Goal: Check status: Check status

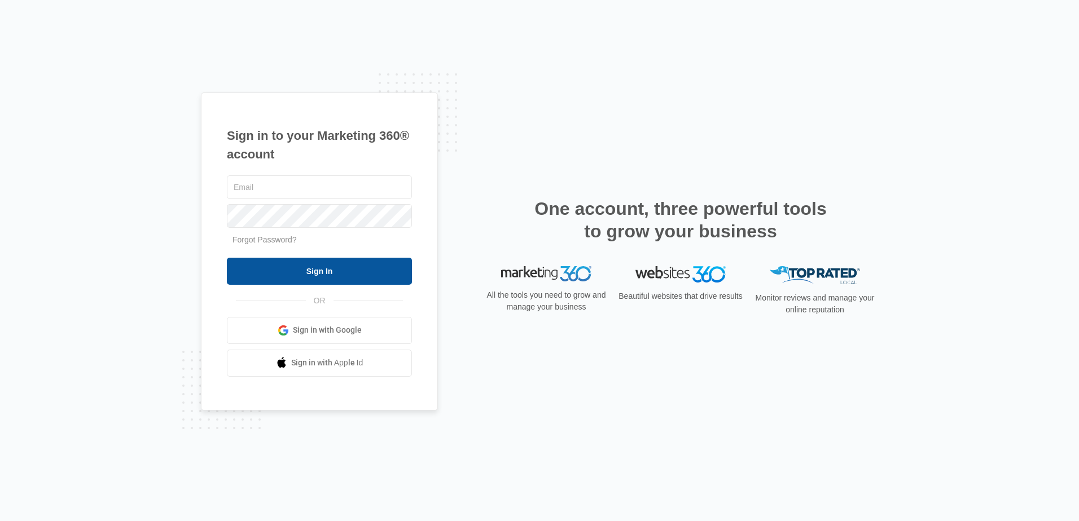
type input "[EMAIL_ADDRESS][DOMAIN_NAME]"
click at [288, 273] on input "Sign In" at bounding box center [319, 271] width 185 height 27
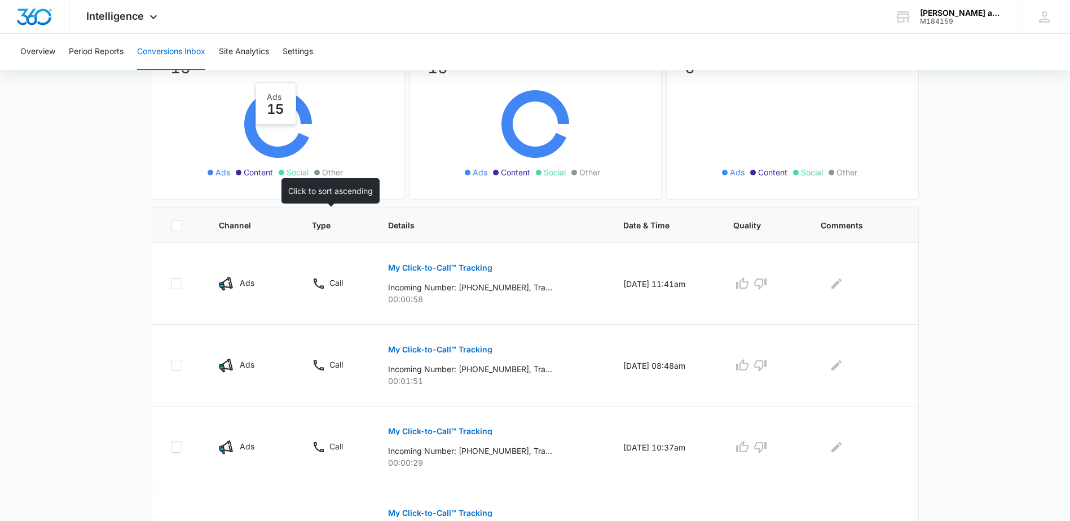
scroll to position [113, 0]
click at [425, 267] on p "My Click-to-Call™ Tracking" at bounding box center [440, 267] width 104 height 8
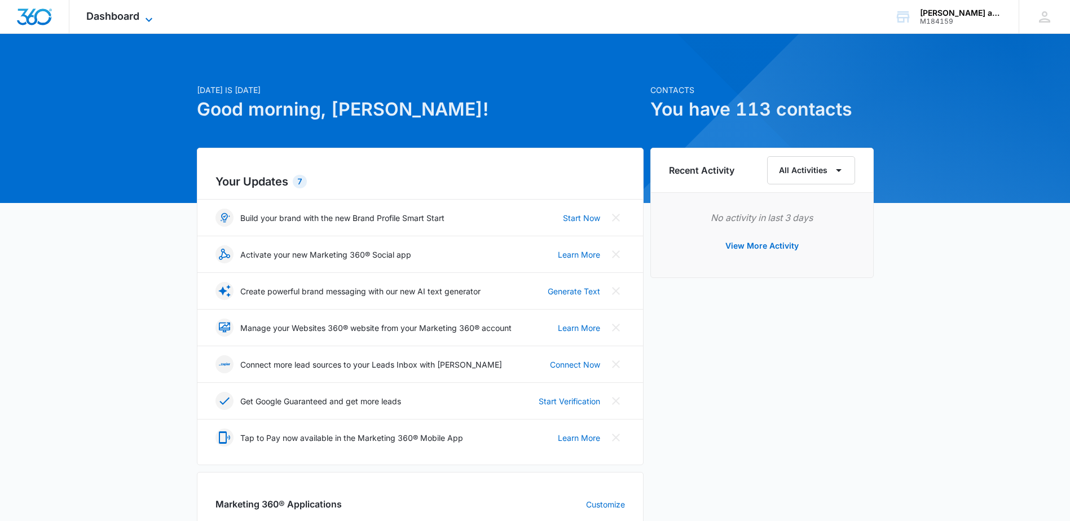
click at [125, 15] on span "Dashboard" at bounding box center [112, 16] width 53 height 12
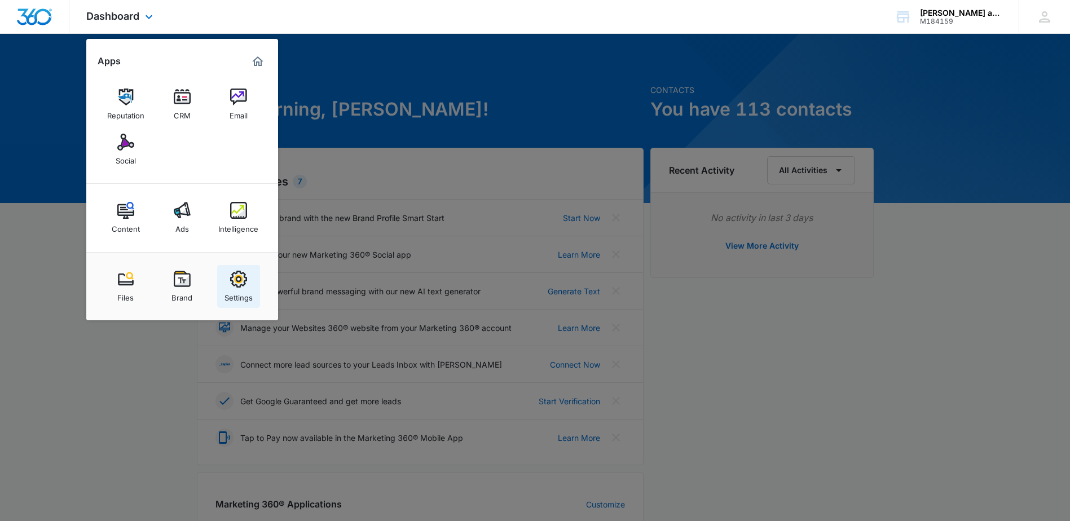
click at [233, 282] on img at bounding box center [238, 279] width 17 height 17
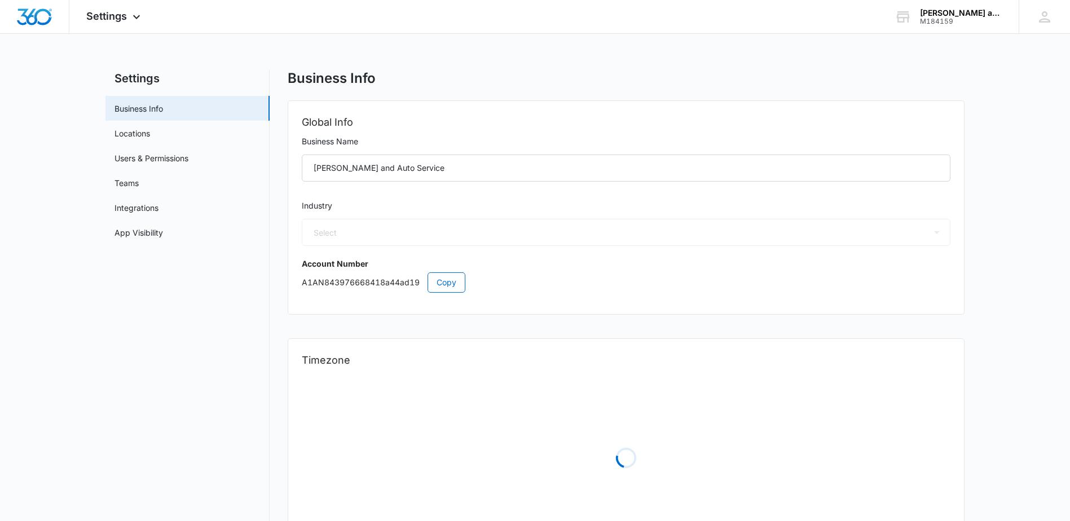
select select "44"
select select "US"
select select "America/Denver"
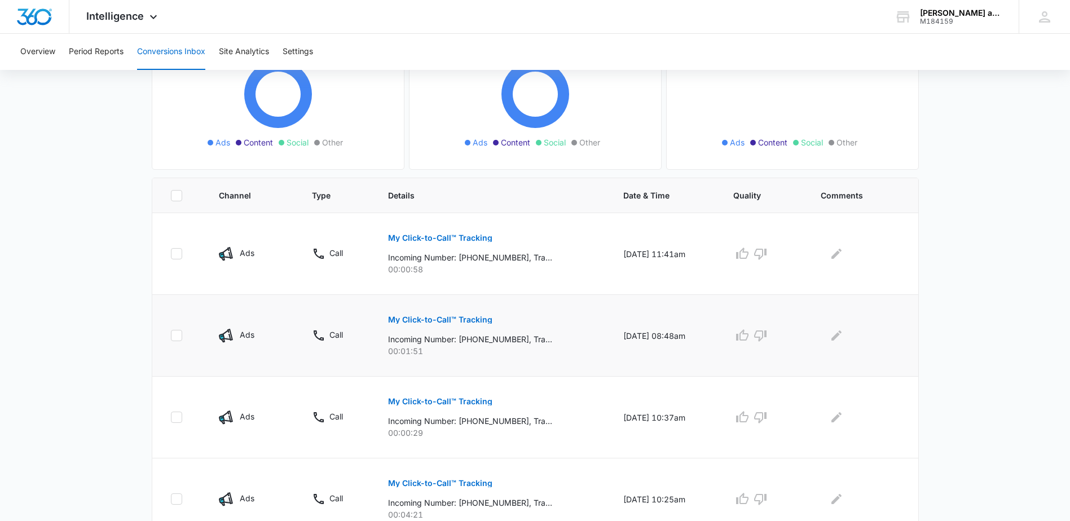
scroll to position [169, 0]
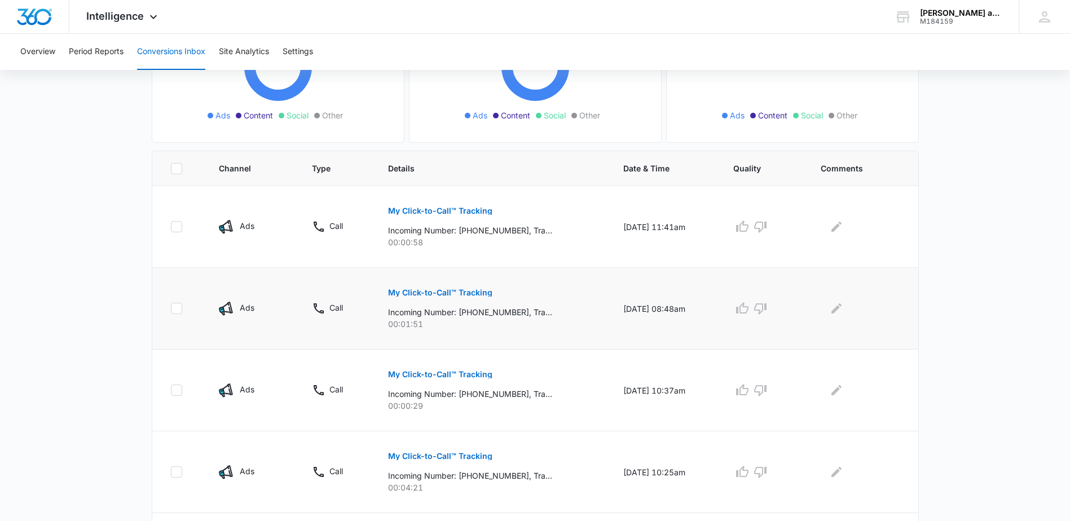
click at [433, 296] on p "My Click-to-Call™ Tracking" at bounding box center [440, 293] width 104 height 8
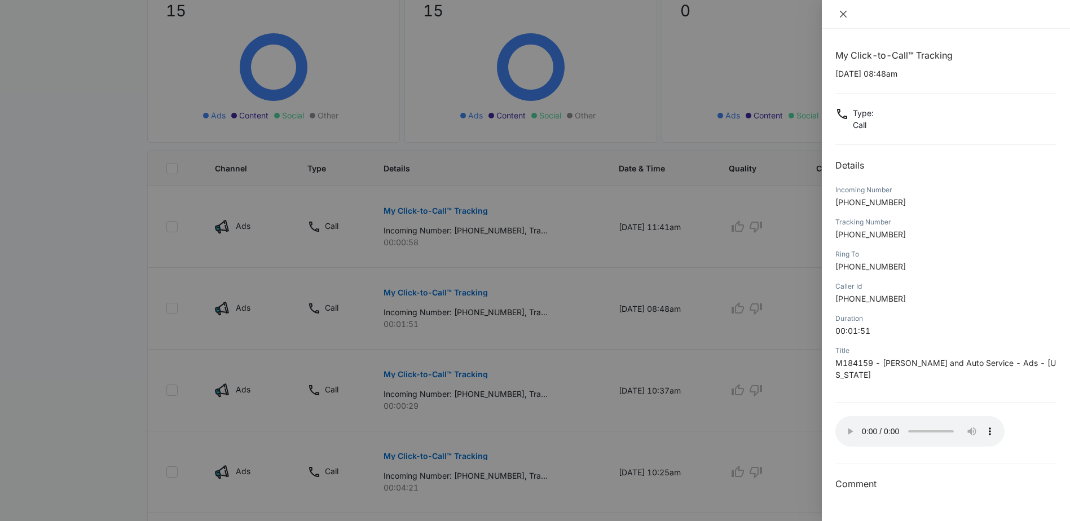
click at [836, 11] on button "Close" at bounding box center [844, 14] width 16 height 10
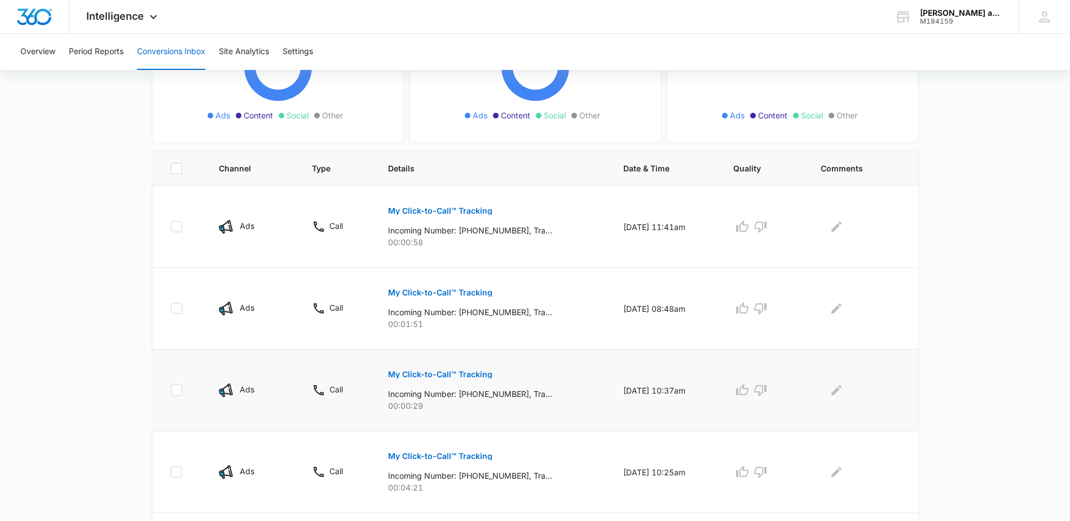
click at [425, 373] on p "My Click-to-Call™ Tracking" at bounding box center [440, 375] width 104 height 8
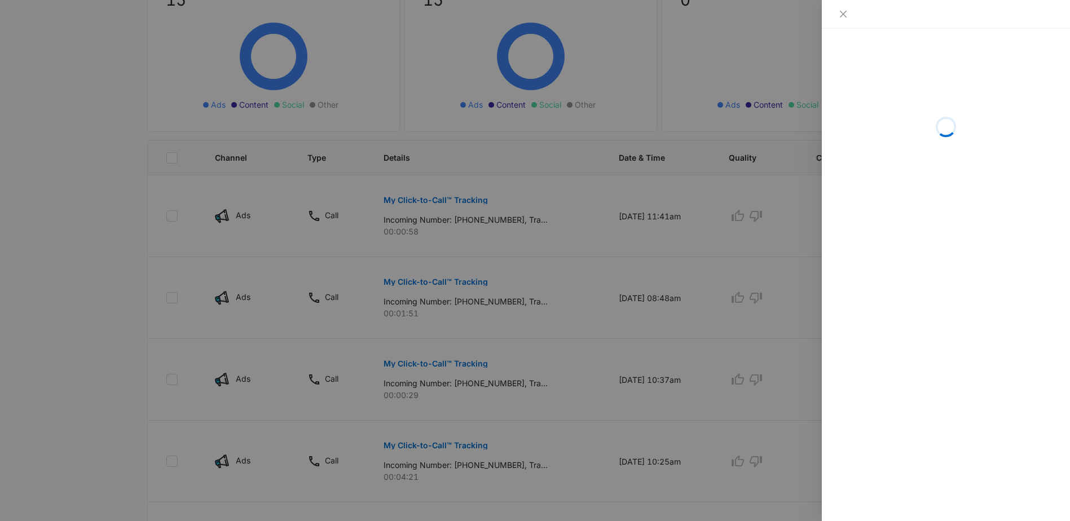
scroll to position [226, 0]
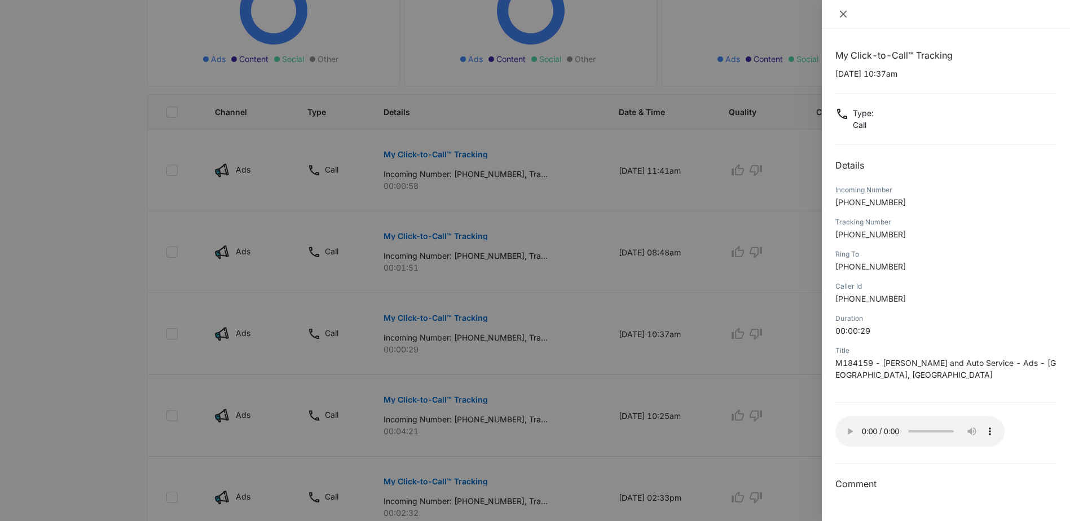
click at [841, 16] on icon "close" at bounding box center [843, 14] width 9 height 9
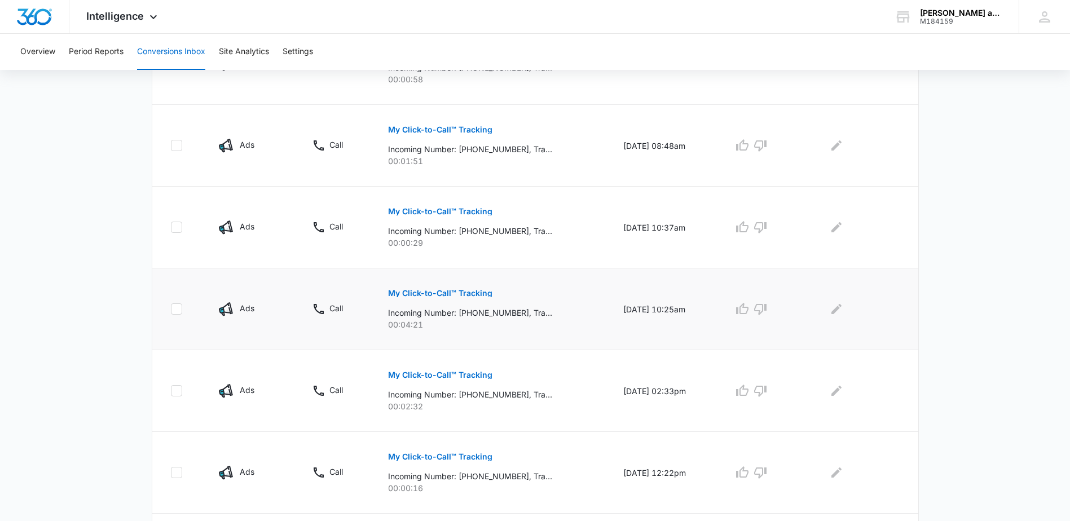
scroll to position [339, 0]
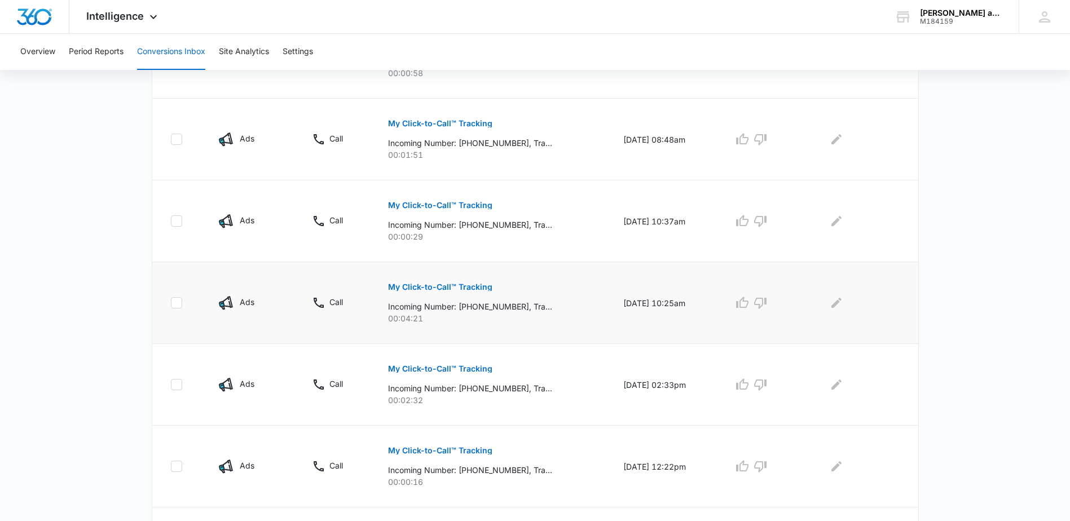
click at [437, 286] on p "My Click-to-Call™ Tracking" at bounding box center [440, 287] width 104 height 8
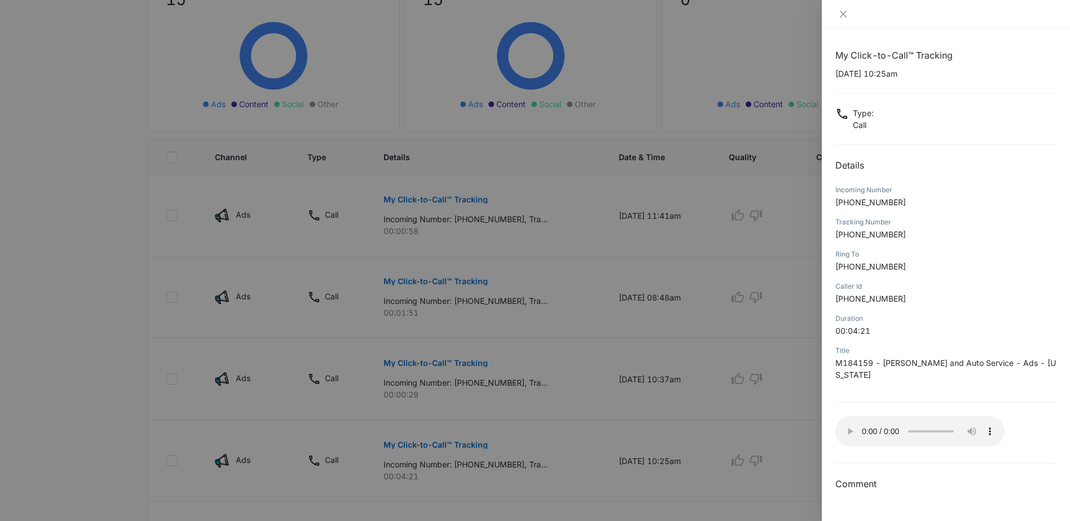
scroll to position [169, 0]
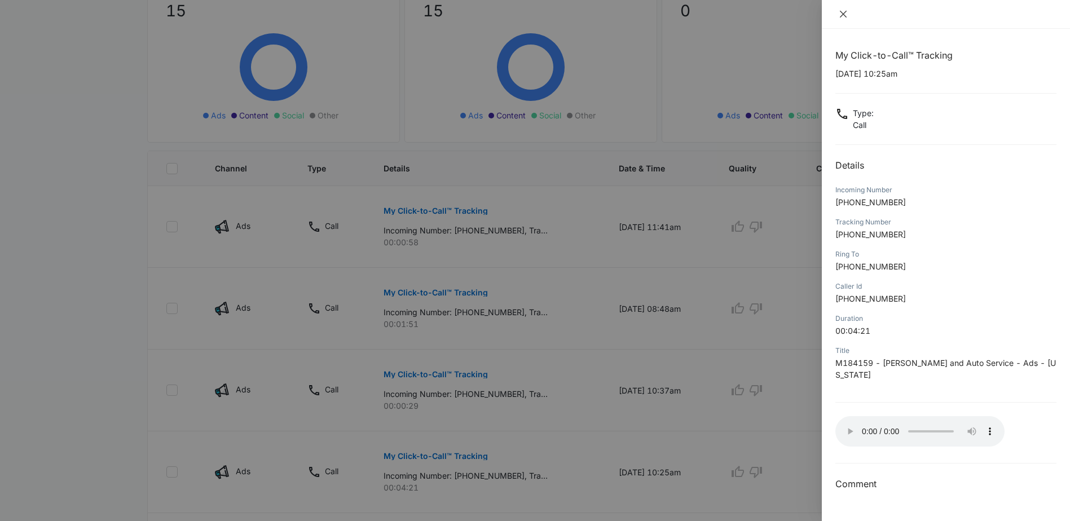
click at [845, 14] on icon "close" at bounding box center [843, 14] width 9 height 9
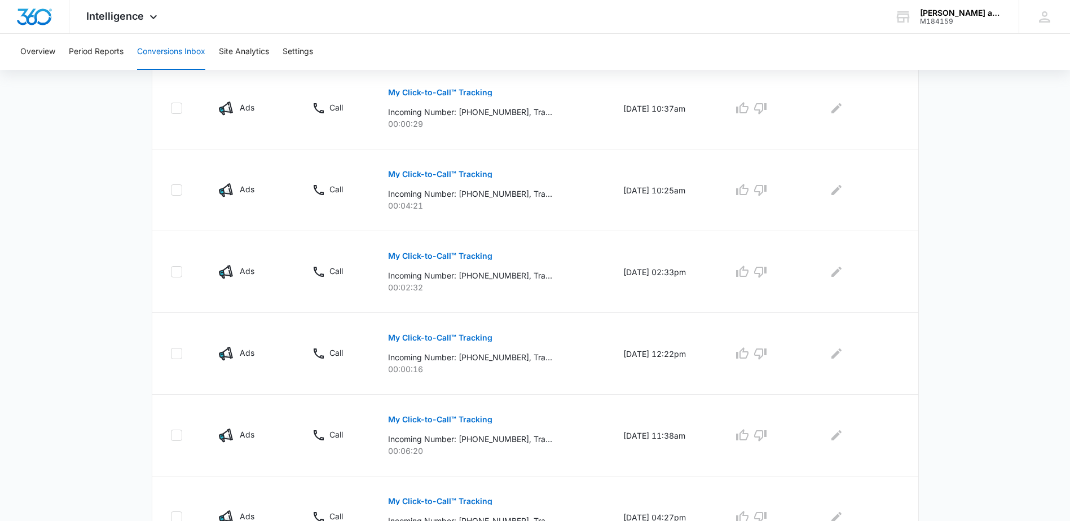
scroll to position [508, 0]
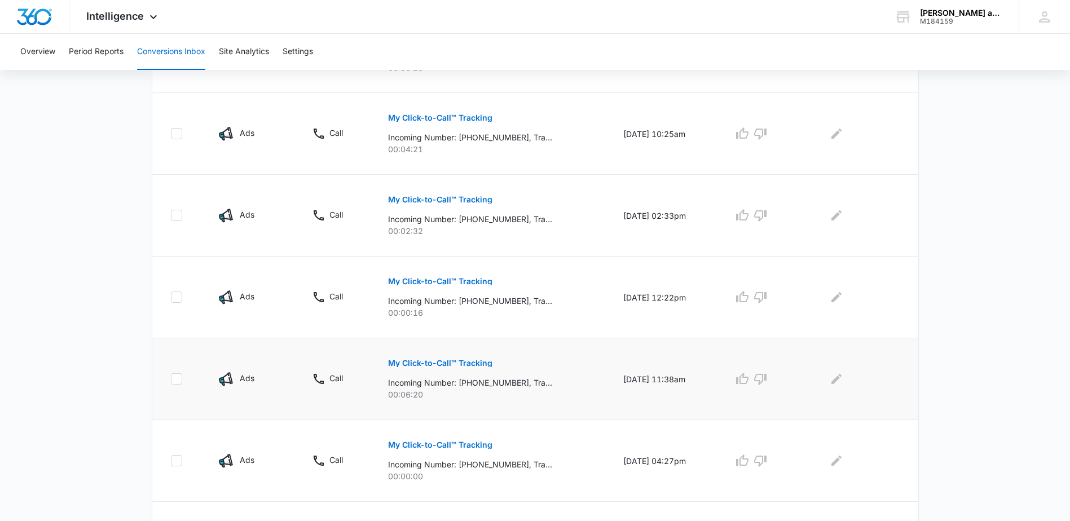
click at [446, 362] on p "My Click-to-Call™ Tracking" at bounding box center [440, 363] width 104 height 8
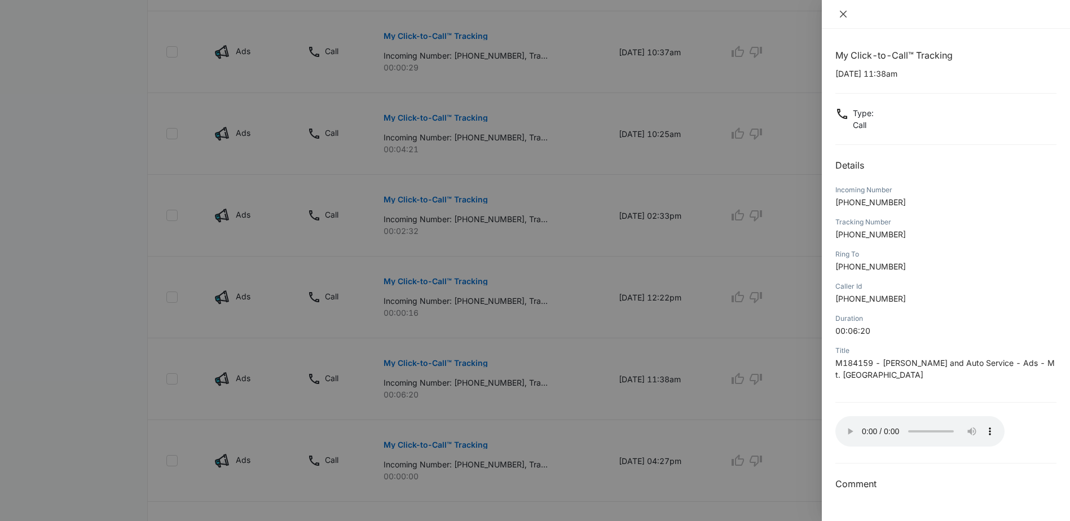
click at [846, 12] on icon "close" at bounding box center [843, 14] width 7 height 7
